Goal: Navigation & Orientation: Find specific page/section

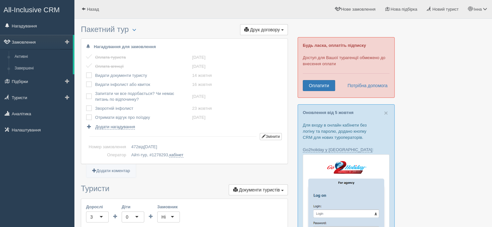
click at [24, 40] on link "Замовлення" at bounding box center [36, 42] width 73 height 14
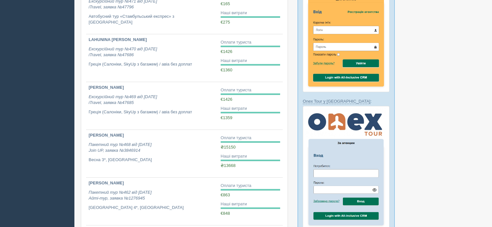
scroll to position [388, 0]
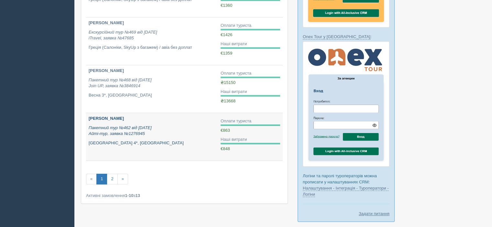
click at [117, 138] on div "Ирина Колошмай- оля Пакетний тур №462 від 01.09.2025 Айті-тур, заявка №1276945 …" at bounding box center [152, 131] width 127 height 30
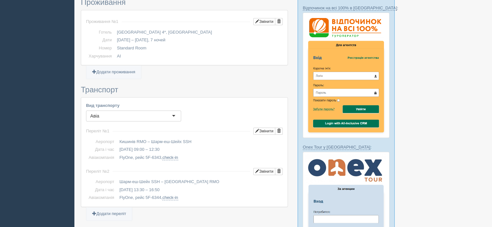
scroll to position [291, 0]
